Goal: Task Accomplishment & Management: Complete application form

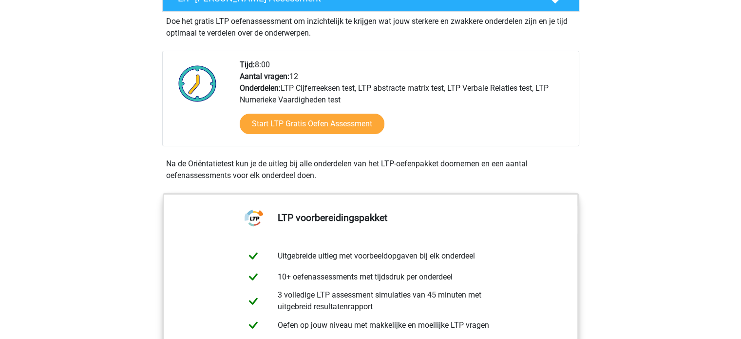
scroll to position [244, 0]
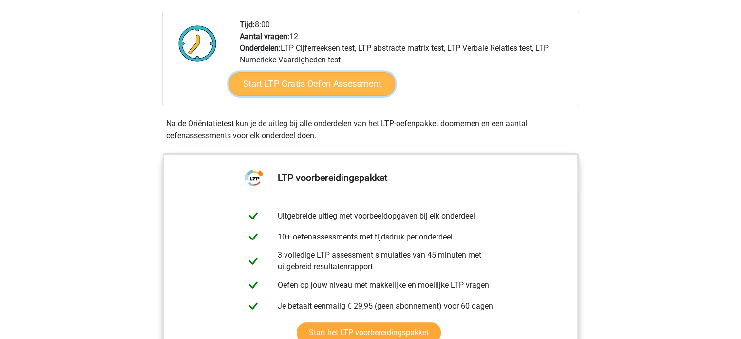
click at [344, 85] on link "Start LTP Gratis Oefen Assessment" at bounding box center [311, 83] width 167 height 23
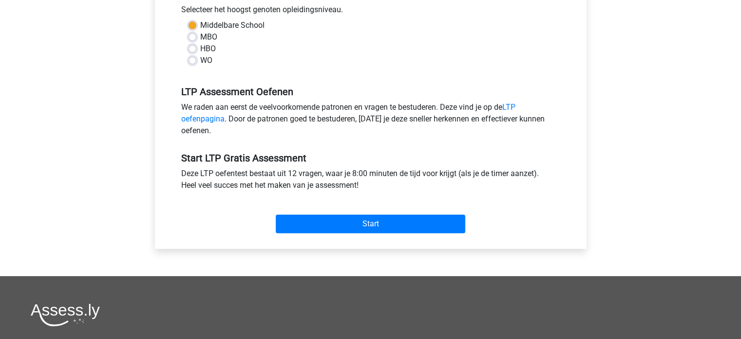
scroll to position [244, 0]
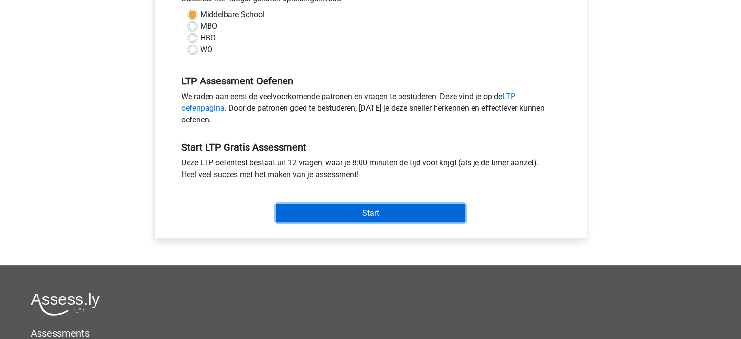
click at [356, 212] on input "Start" at bounding box center [370, 213] width 189 height 19
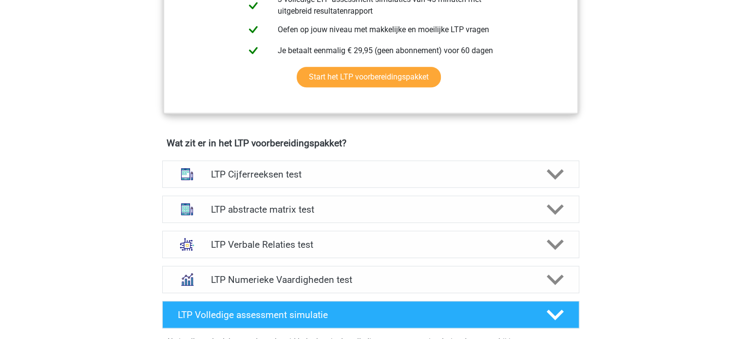
scroll to position [536, 0]
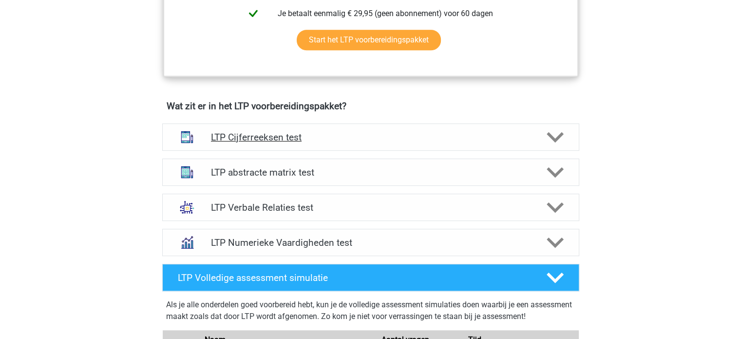
click at [304, 136] on h4 "LTP Cijferreeksen test" at bounding box center [370, 137] width 319 height 11
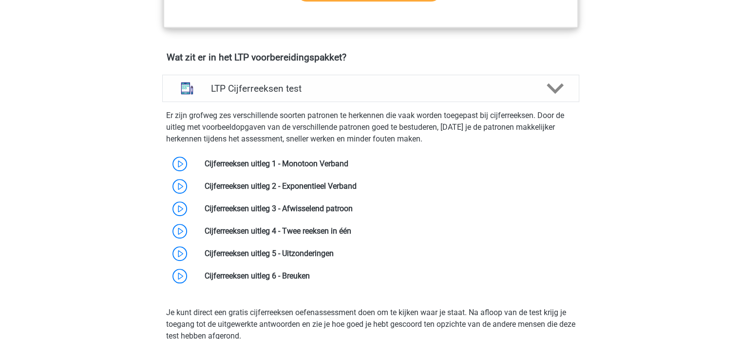
scroll to position [633, 0]
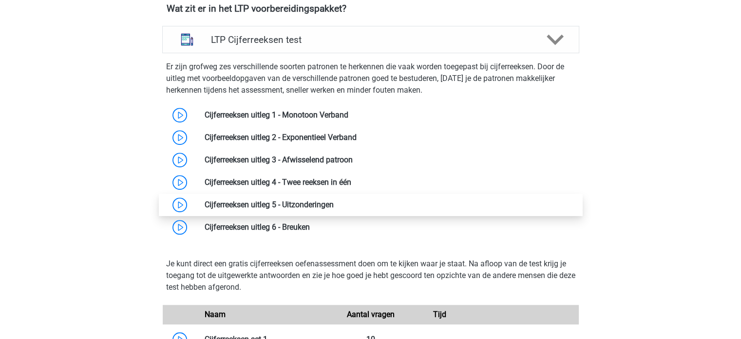
click at [334, 203] on link at bounding box center [334, 204] width 0 height 9
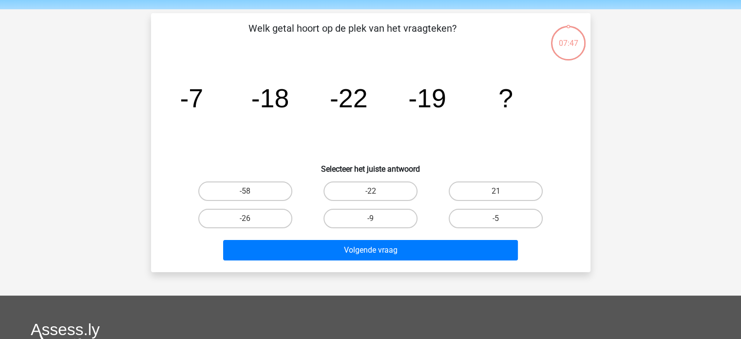
scroll to position [49, 0]
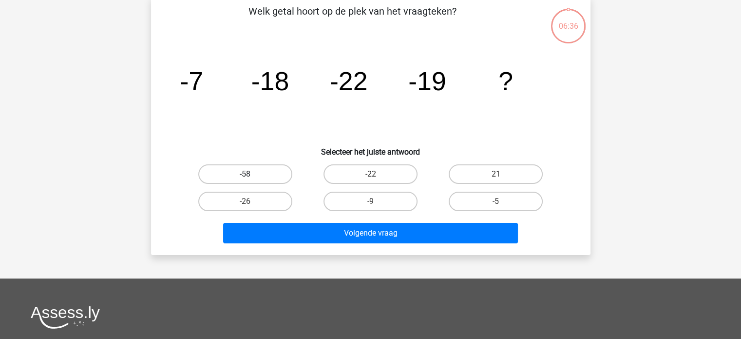
click at [256, 168] on label "-58" at bounding box center [245, 173] width 94 height 19
click at [251, 174] on input "-58" at bounding box center [248, 177] width 6 height 6
radio input "true"
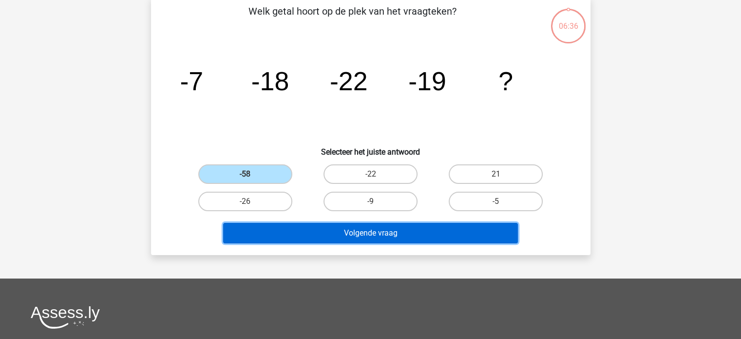
click at [373, 235] on button "Volgende vraag" at bounding box center [370, 233] width 295 height 20
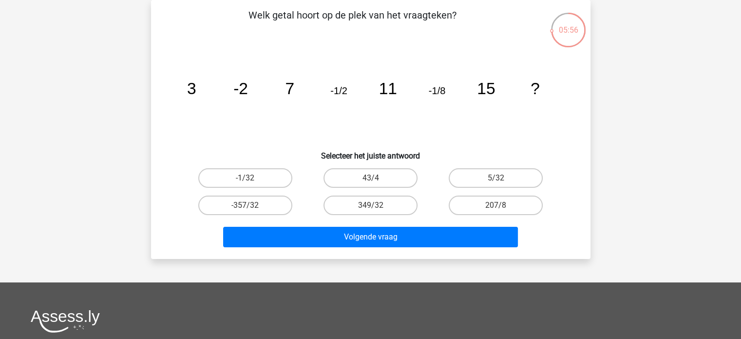
scroll to position [94, 0]
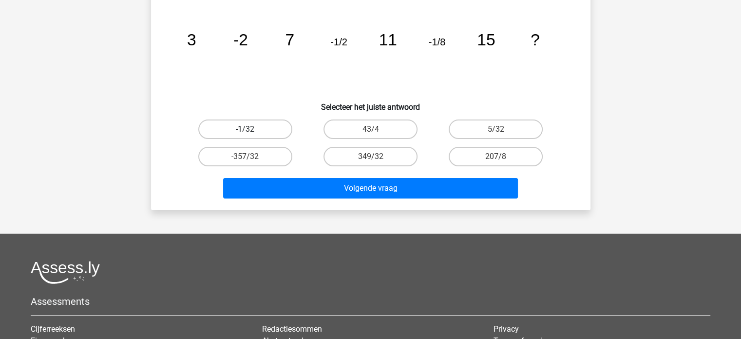
click at [258, 128] on label "-1/32" at bounding box center [245, 128] width 94 height 19
click at [251, 129] on input "-1/32" at bounding box center [248, 132] width 6 height 6
radio input "true"
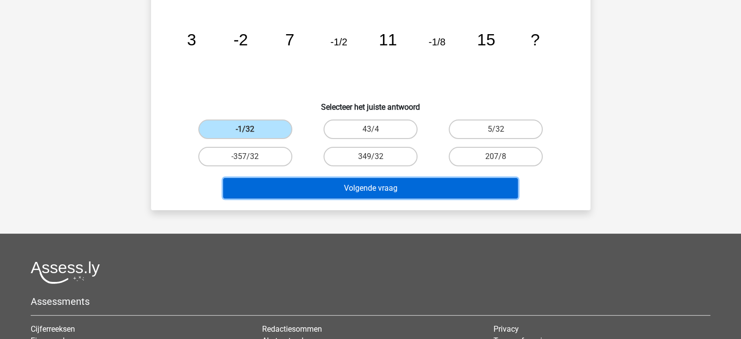
click at [397, 192] on button "Volgende vraag" at bounding box center [370, 188] width 295 height 20
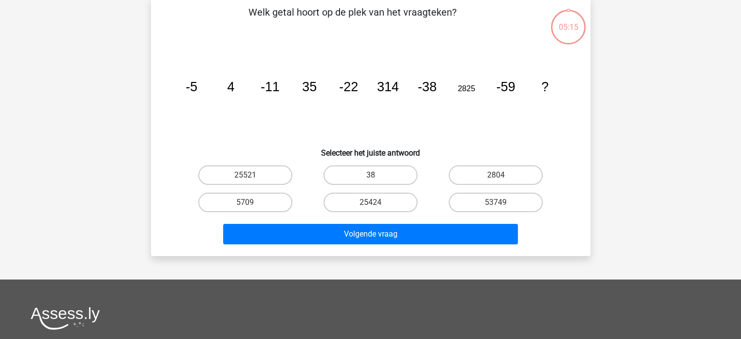
scroll to position [45, 0]
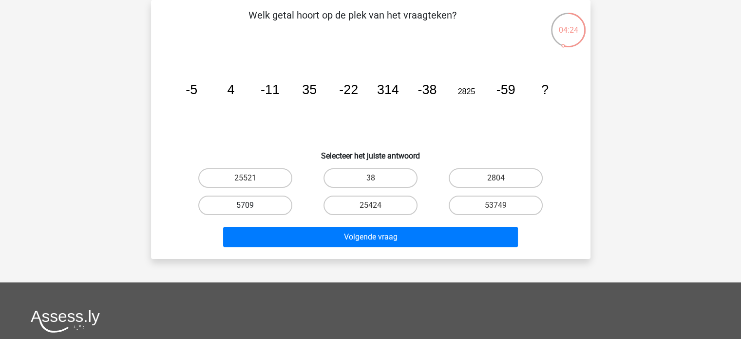
click at [242, 203] on label "5709" at bounding box center [245, 204] width 94 height 19
click at [245, 205] on input "5709" at bounding box center [248, 208] width 6 height 6
radio input "true"
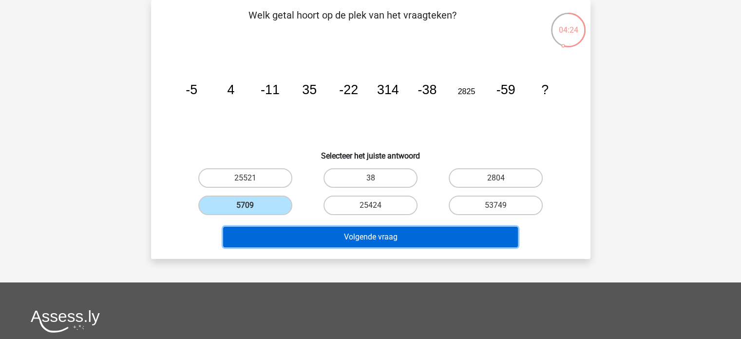
click at [407, 239] on button "Volgende vraag" at bounding box center [370, 237] width 295 height 20
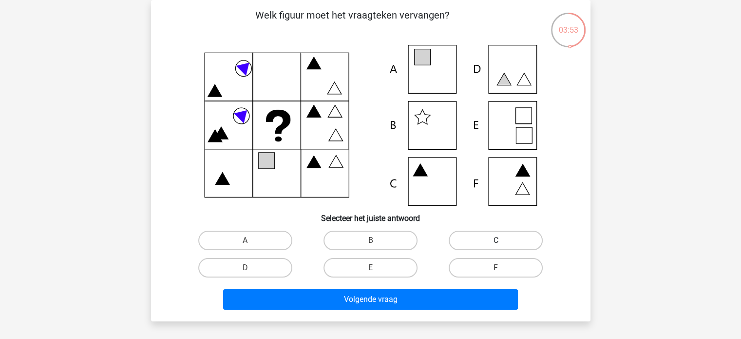
click at [480, 239] on label "C" at bounding box center [496, 239] width 94 height 19
click at [496, 240] on input "C" at bounding box center [499, 243] width 6 height 6
radio input "true"
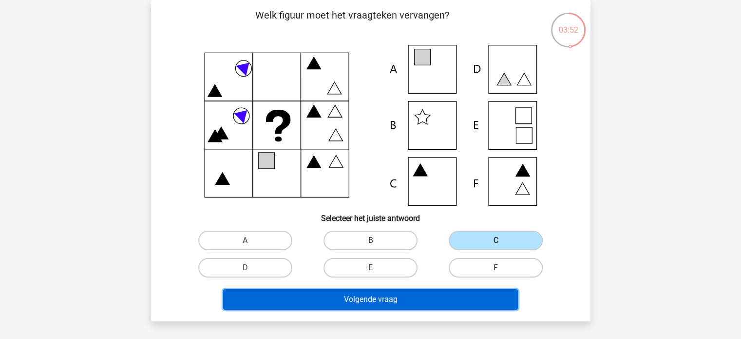
click at [392, 296] on button "Volgende vraag" at bounding box center [370, 299] width 295 height 20
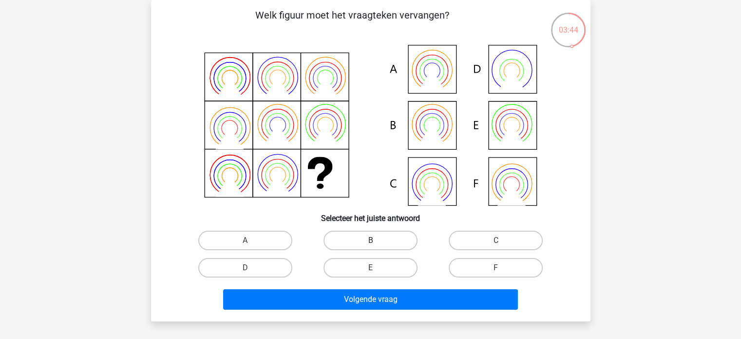
click at [377, 245] on label "B" at bounding box center [370, 239] width 94 height 19
click at [377, 245] on input "B" at bounding box center [373, 243] width 6 height 6
radio input "true"
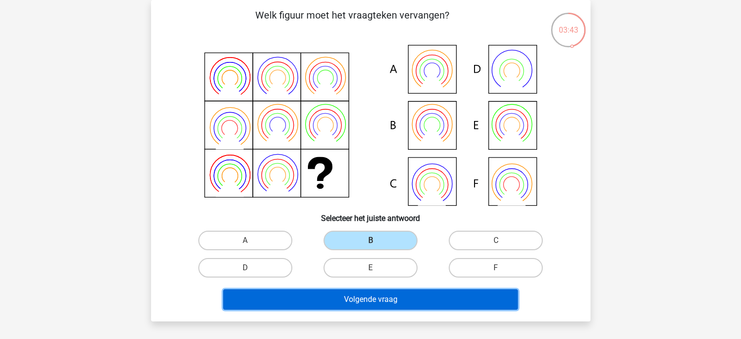
click at [423, 302] on button "Volgende vraag" at bounding box center [370, 299] width 295 height 20
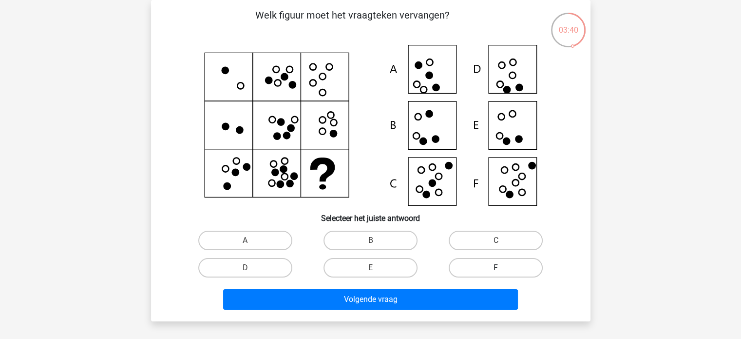
click at [495, 265] on label "F" at bounding box center [496, 267] width 94 height 19
click at [496, 267] on input "F" at bounding box center [499, 270] width 6 height 6
radio input "true"
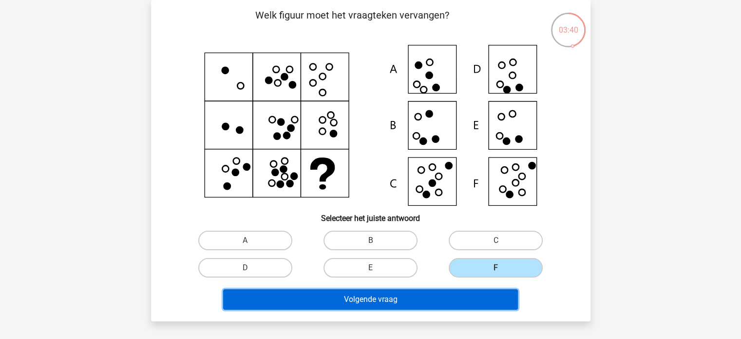
click at [409, 297] on button "Volgende vraag" at bounding box center [370, 299] width 295 height 20
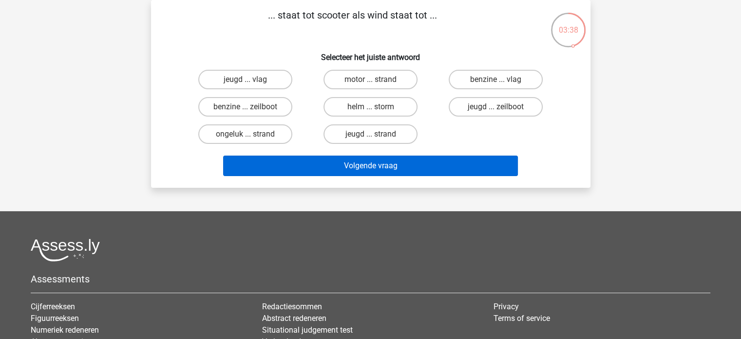
scroll to position [0, 0]
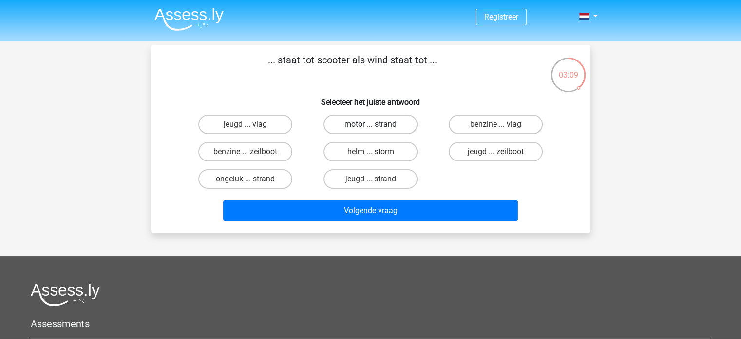
click at [374, 122] on label "motor ... strand" at bounding box center [370, 123] width 94 height 19
click at [374, 124] on input "motor ... strand" at bounding box center [373, 127] width 6 height 6
radio input "true"
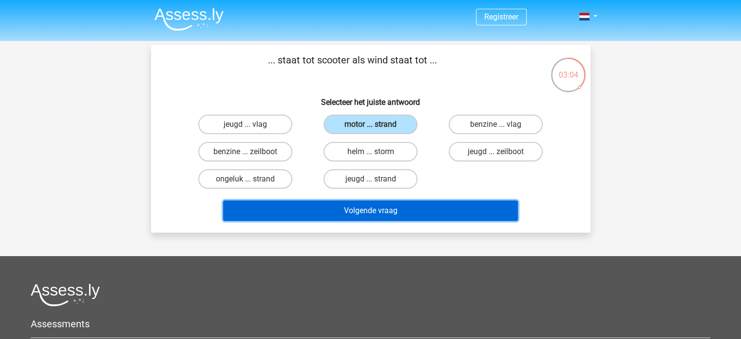
click at [358, 206] on button "Volgende vraag" at bounding box center [370, 210] width 295 height 20
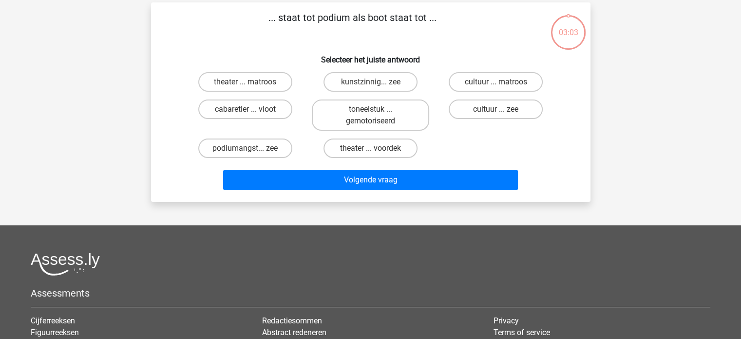
scroll to position [45, 0]
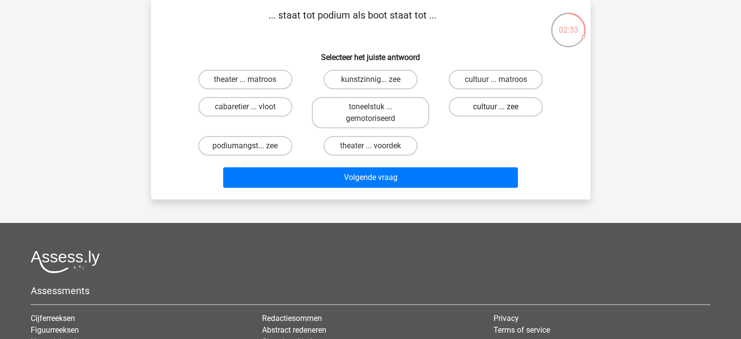
click at [472, 108] on label "cultuur ... zee" at bounding box center [496, 106] width 94 height 19
click at [496, 108] on input "cultuur ... zee" at bounding box center [499, 110] width 6 height 6
radio input "true"
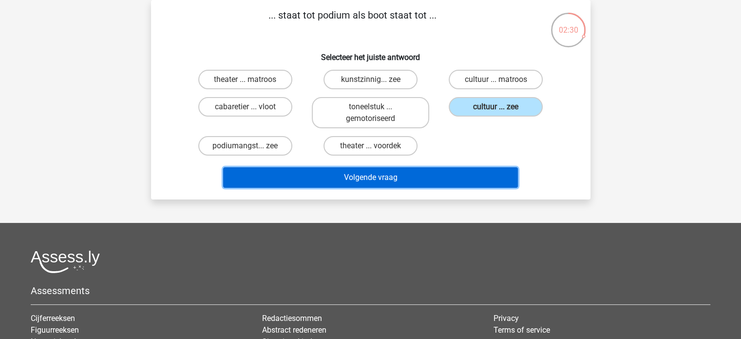
click at [395, 175] on button "Volgende vraag" at bounding box center [370, 177] width 295 height 20
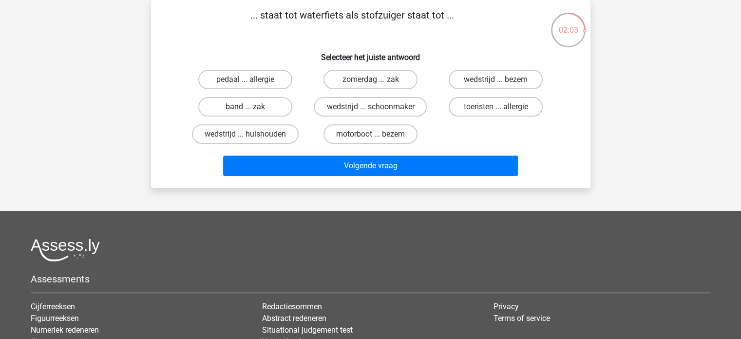
click at [255, 107] on label "band ... zak" at bounding box center [245, 106] width 94 height 19
click at [251, 107] on input "band ... zak" at bounding box center [248, 110] width 6 height 6
radio input "true"
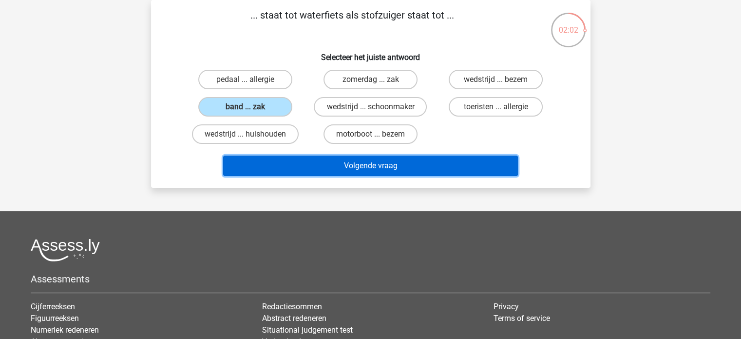
click at [366, 165] on button "Volgende vraag" at bounding box center [370, 165] width 295 height 20
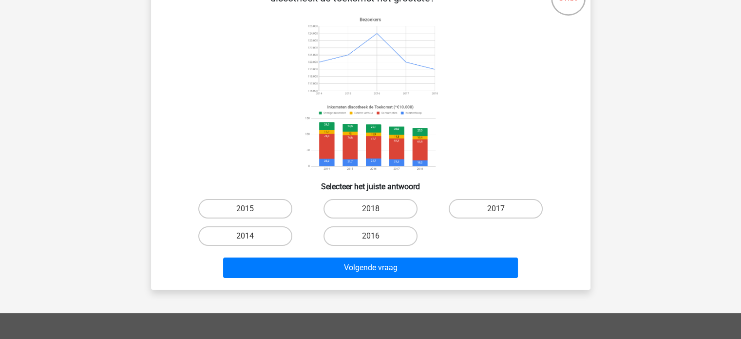
scroll to position [94, 0]
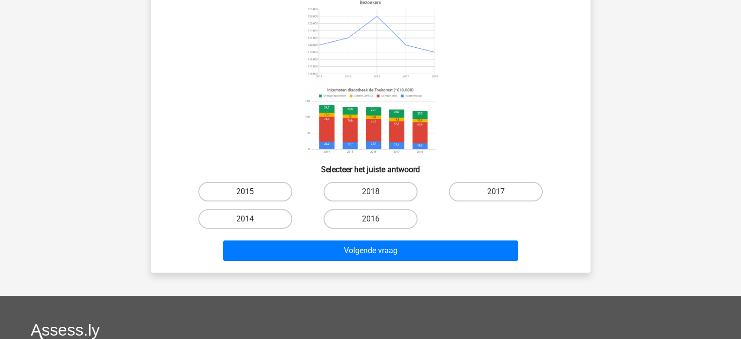
click at [247, 190] on label "2015" at bounding box center [245, 191] width 94 height 19
click at [247, 191] on input "2015" at bounding box center [248, 194] width 6 height 6
radio input "true"
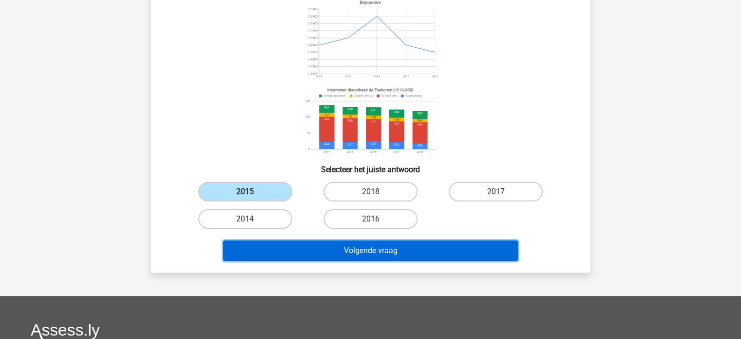
click at [358, 255] on button "Volgende vraag" at bounding box center [370, 250] width 295 height 20
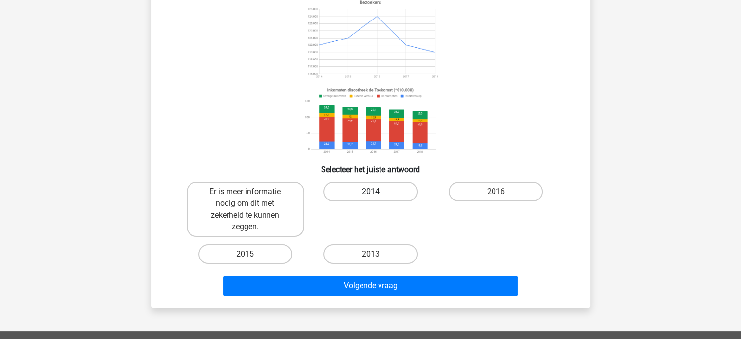
click at [377, 192] on label "2014" at bounding box center [370, 191] width 94 height 19
click at [377, 192] on input "2014" at bounding box center [373, 194] width 6 height 6
radio input "true"
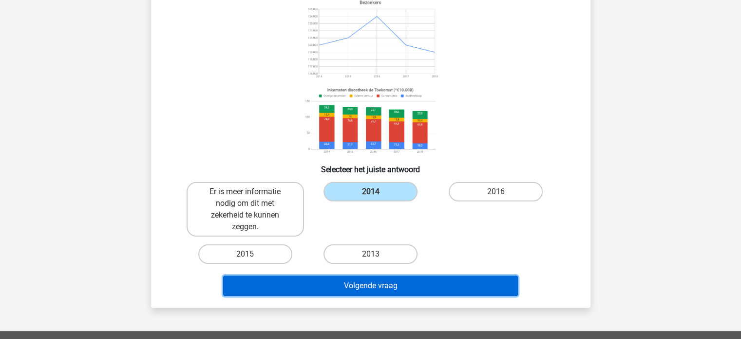
click at [372, 281] on button "Volgende vraag" at bounding box center [370, 285] width 295 height 20
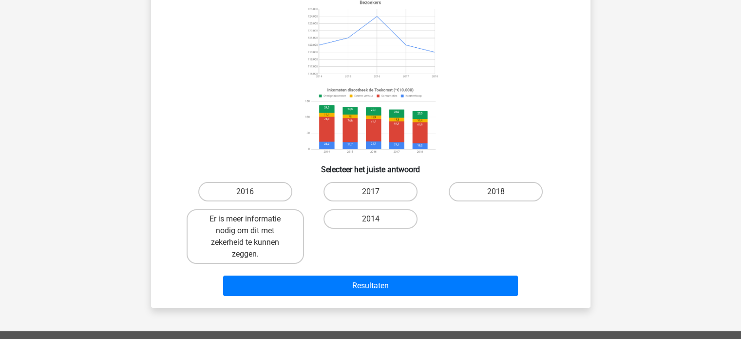
scroll to position [45, 0]
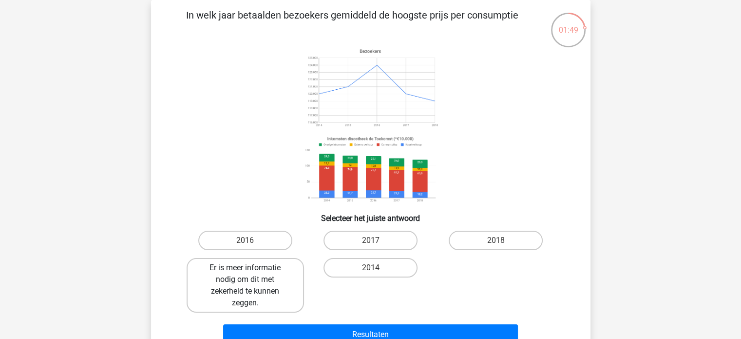
click at [269, 276] on label "Er is meer informatie nodig om dit met zekerheid te kunnen zeggen." at bounding box center [245, 285] width 117 height 55
click at [251, 274] on input "Er is meer informatie nodig om dit met zekerheid te kunnen zeggen." at bounding box center [248, 270] width 6 height 6
radio input "true"
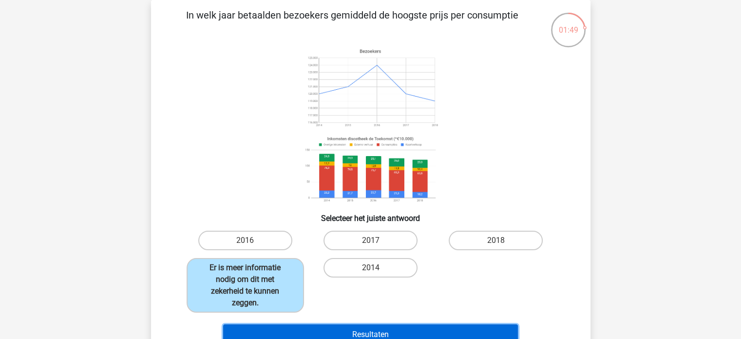
click at [390, 334] on button "Resultaten" at bounding box center [370, 334] width 295 height 20
